Goal: Information Seeking & Learning: Learn about a topic

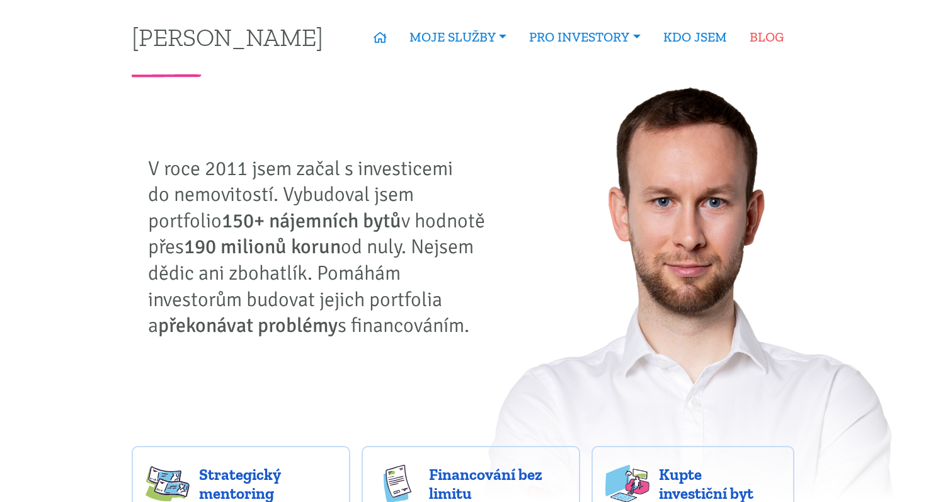
click at [779, 35] on link "BLOG" at bounding box center [766, 37] width 57 height 29
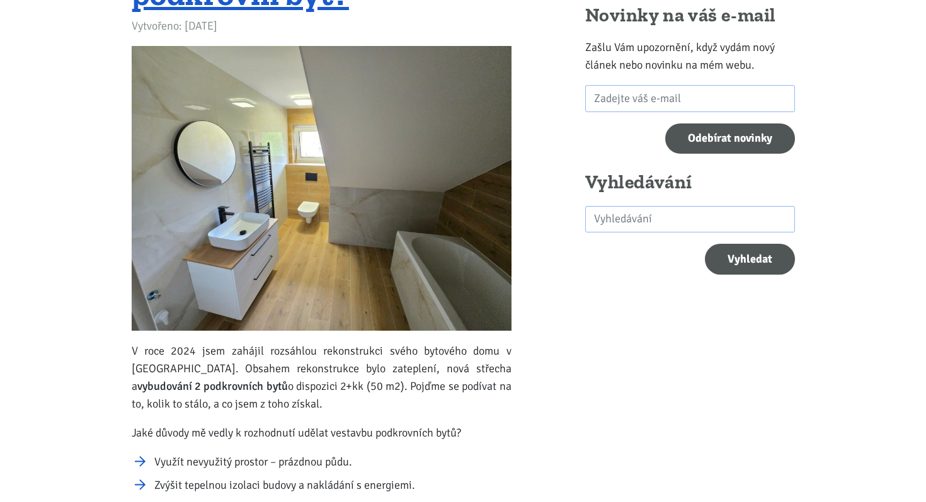
scroll to position [242, 0]
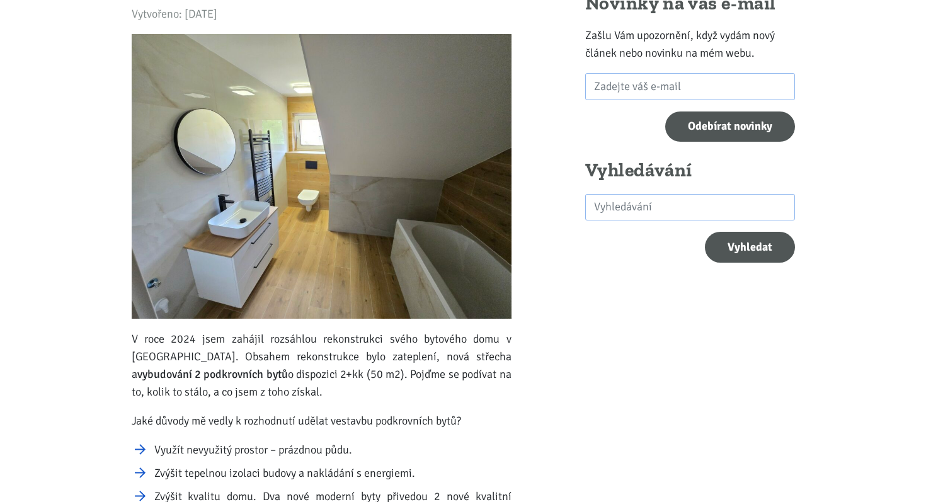
click at [363, 237] on img at bounding box center [322, 176] width 380 height 285
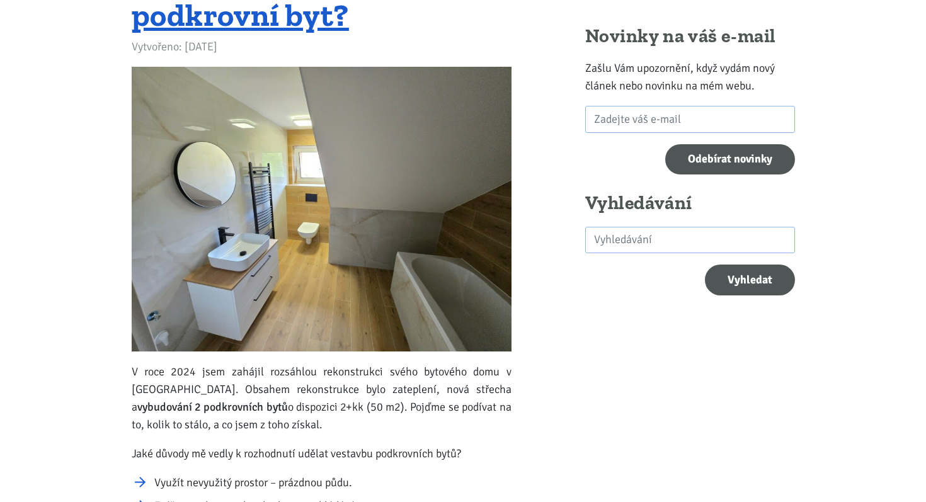
scroll to position [196, 0]
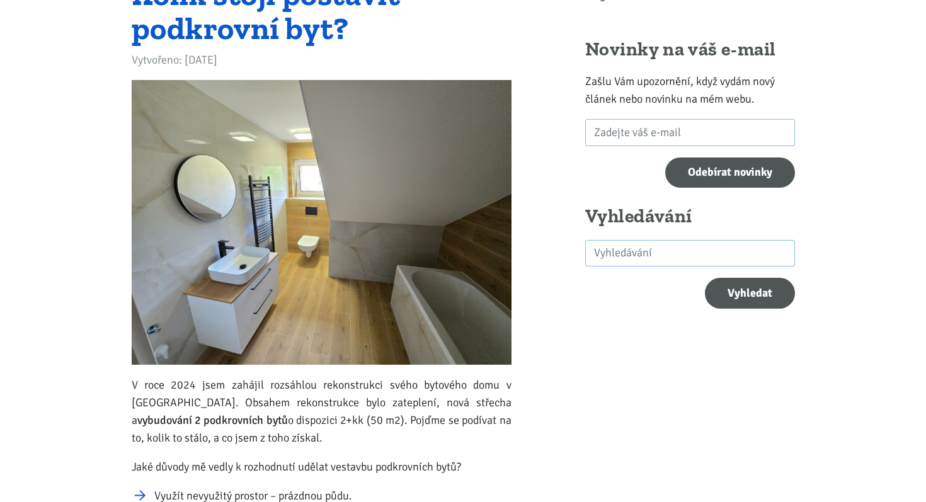
click at [251, 42] on link "Kolik stojí postavit podkrovní byt?" at bounding box center [266, 11] width 269 height 72
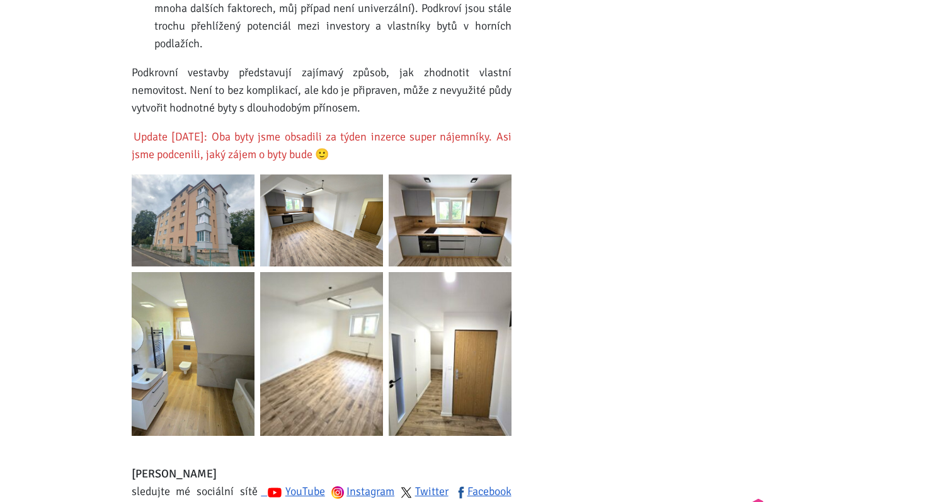
scroll to position [1918, 0]
